Goal: Ask a question

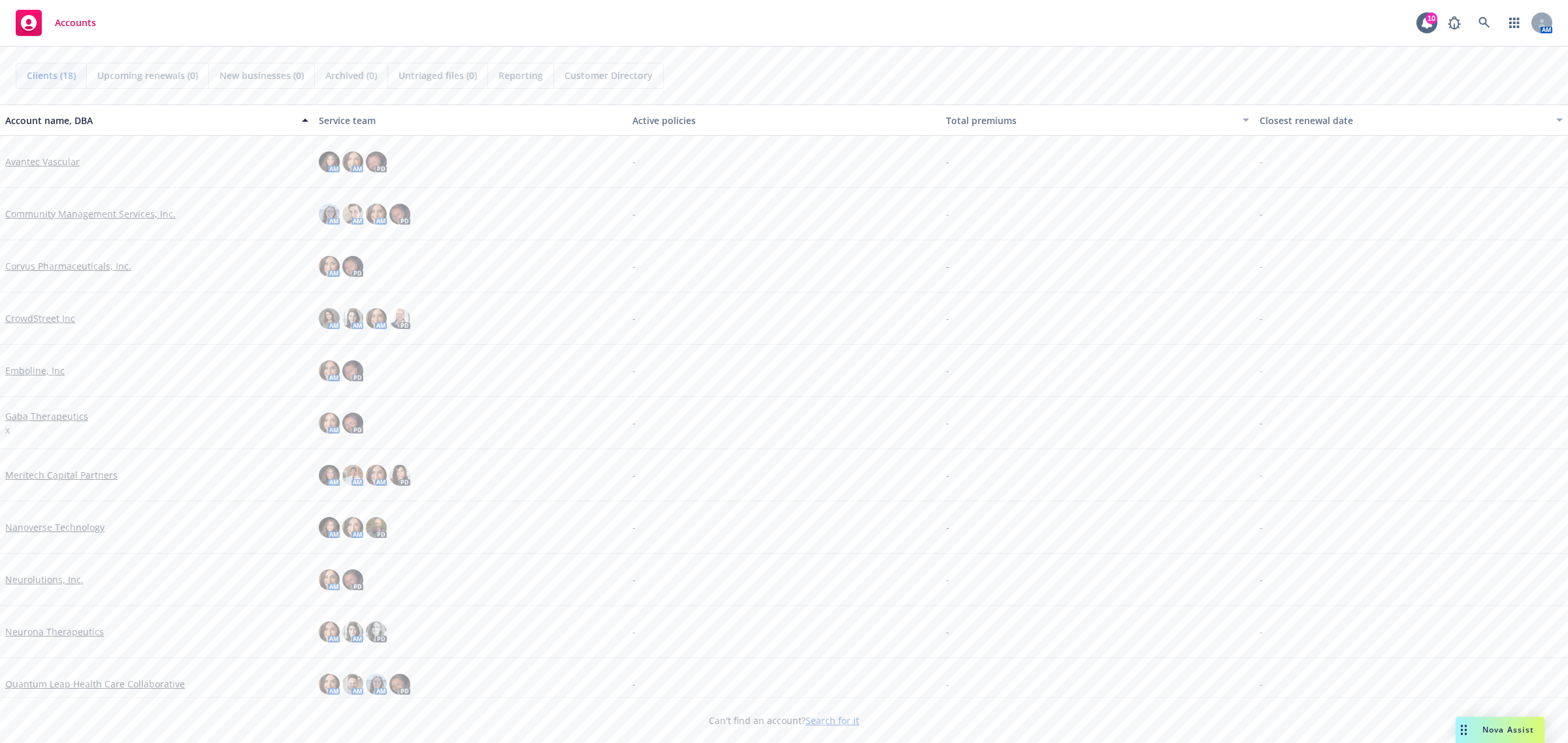
click at [1254, 594] on div "Nova Assist" at bounding box center [1508, 729] width 73 height 11
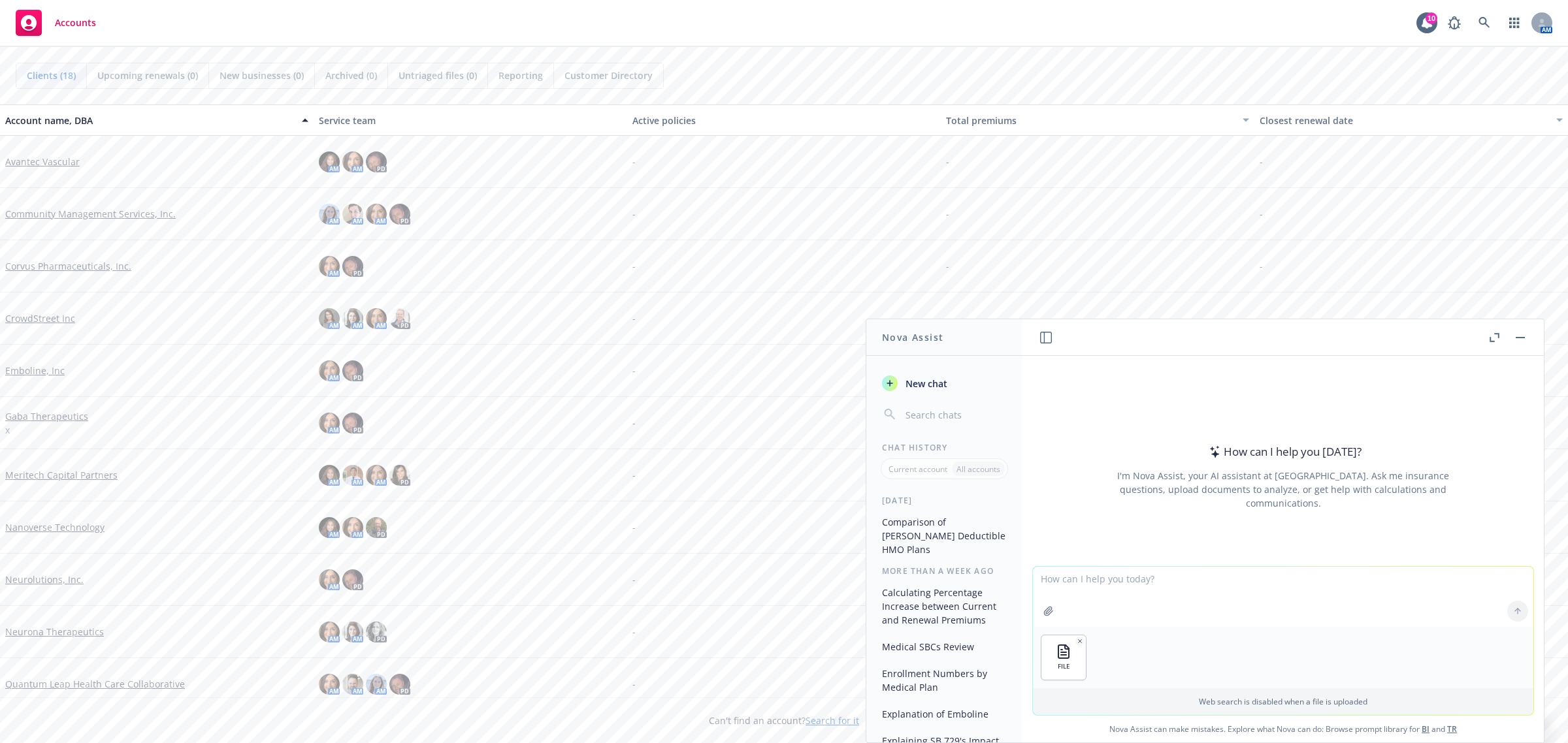
click at [1151, 589] on textarea at bounding box center [1283, 597] width 501 height 60
click at [1254, 594] on icon at bounding box center [1517, 611] width 9 height 9
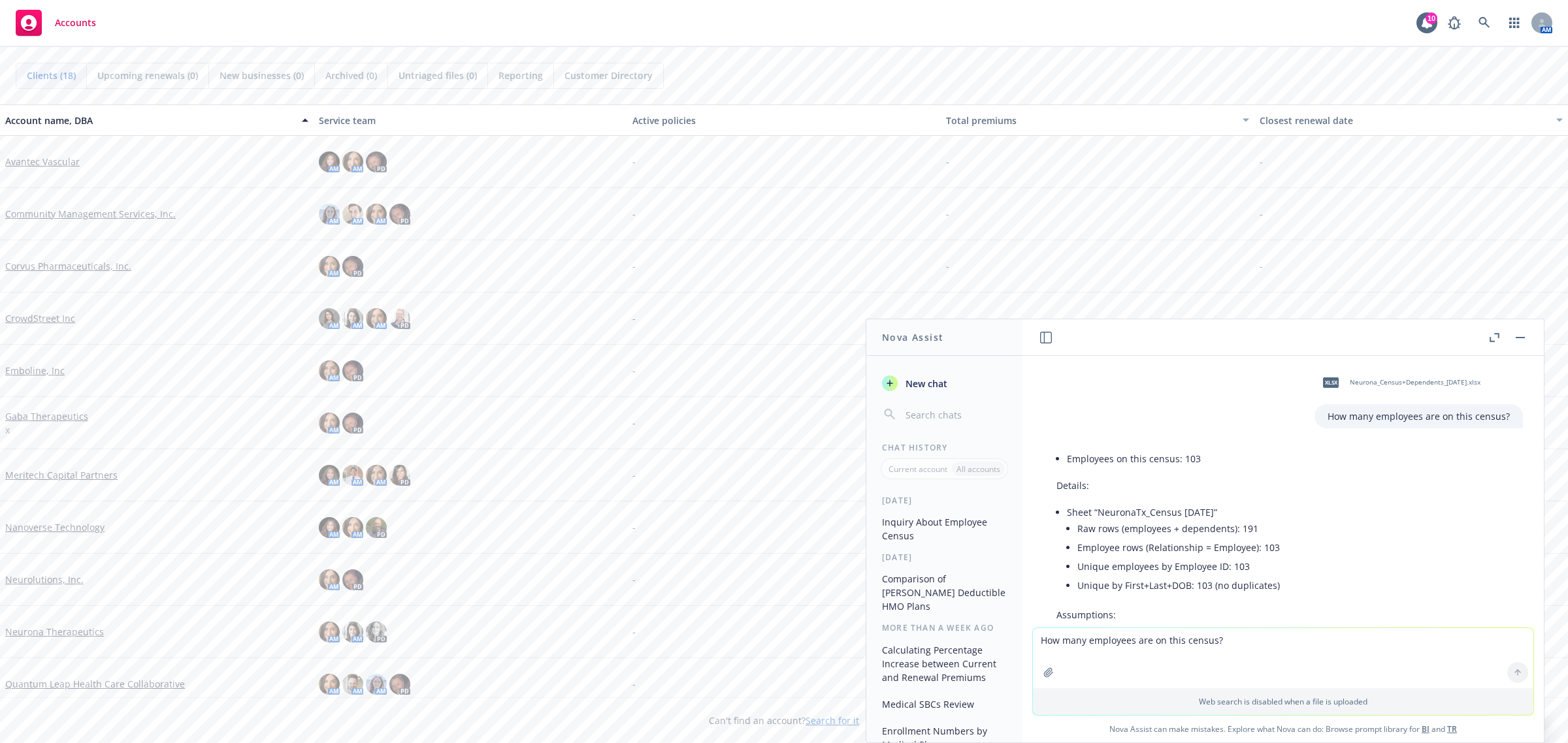
click at [1114, 594] on textarea "How many employees are on this census?" at bounding box center [1283, 658] width 501 height 60
paste textarea "CO, [GEOGRAPHIC_DATA], HI, MD, [GEOGRAPHIC_DATA], [GEOGRAPHIC_DATA], [GEOGRAPHI…"
click at [1036, 594] on textarea "CO, [GEOGRAPHIC_DATA], HI, MD, [GEOGRAPHIC_DATA], [GEOGRAPHIC_DATA], [GEOGRAPHI…" at bounding box center [1283, 658] width 501 height 62
click at [1083, 594] on textarea "how many are in these staesCO, [GEOGRAPHIC_DATA], [GEOGRAPHIC_DATA], MD, [GEOGR…" at bounding box center [1283, 658] width 501 height 62
click at [1208, 594] on textarea "how many employees are in these staesCO, [GEOGRAPHIC_DATA], [GEOGRAPHIC_DATA], …" at bounding box center [1283, 658] width 501 height 62
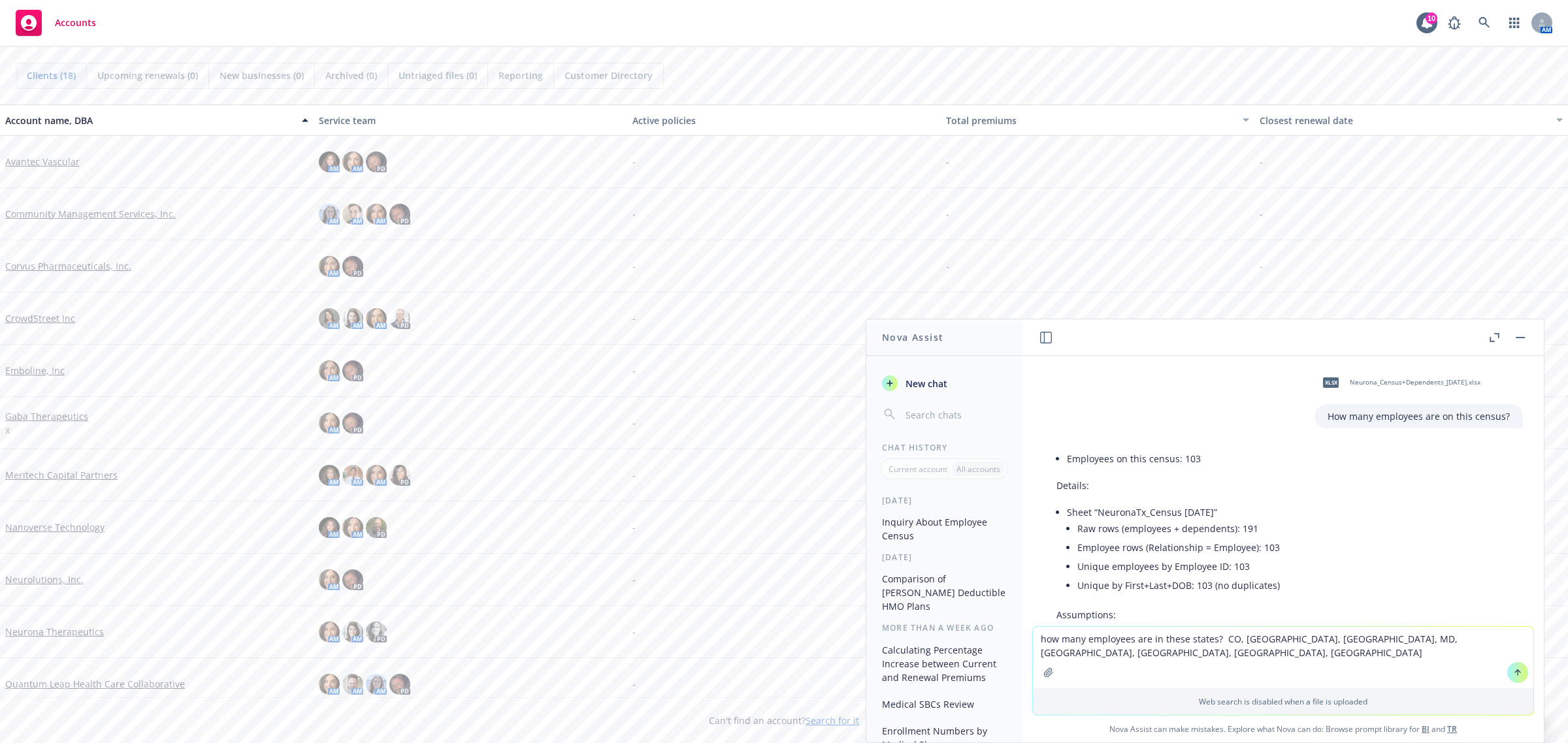
type textarea "how many employees are in these states? CO, [GEOGRAPHIC_DATA], [GEOGRAPHIC_DATA…"
click at [1254, 594] on icon at bounding box center [1518, 671] width 5 height 3
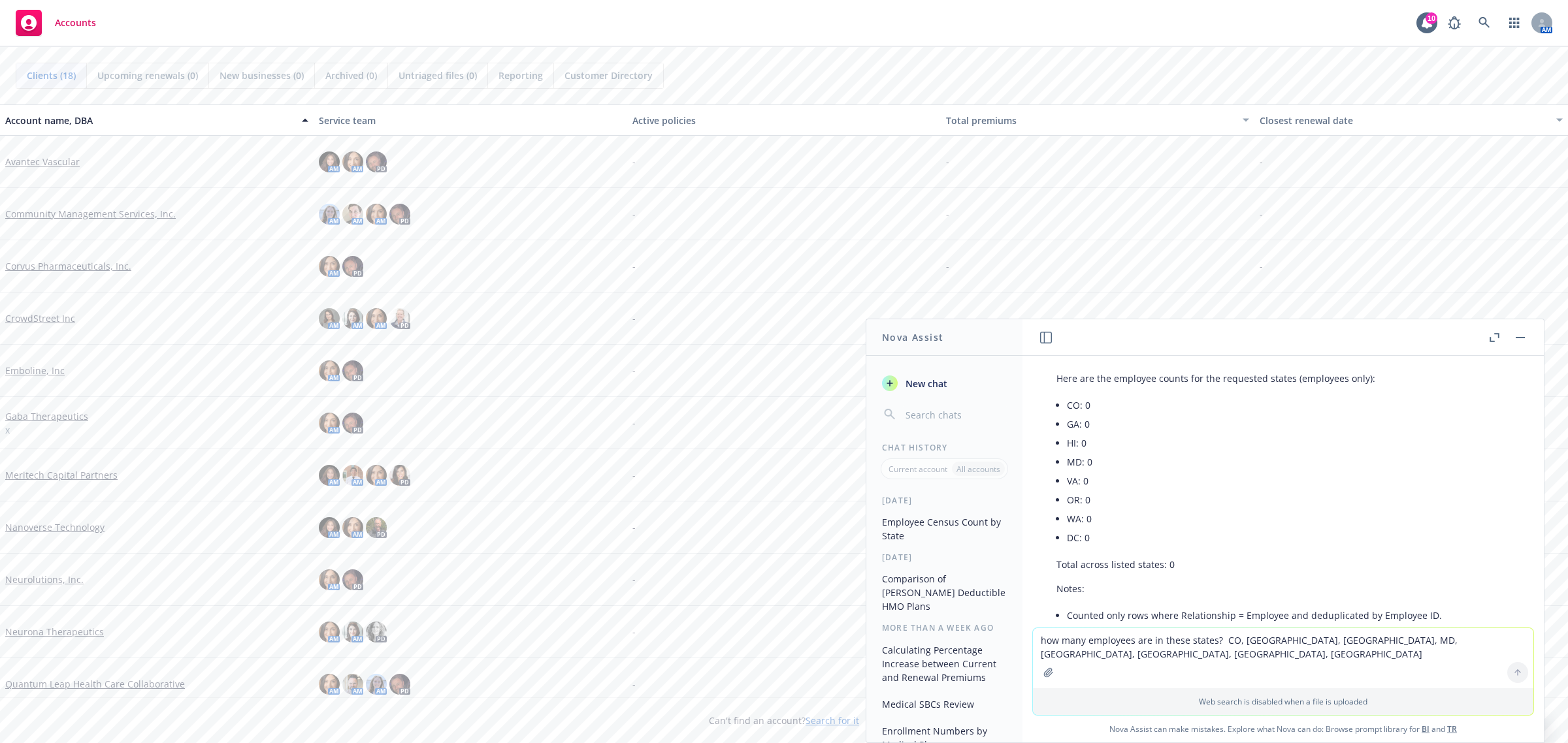
scroll to position [483, 0]
